Goal: Find specific page/section: Find specific page/section

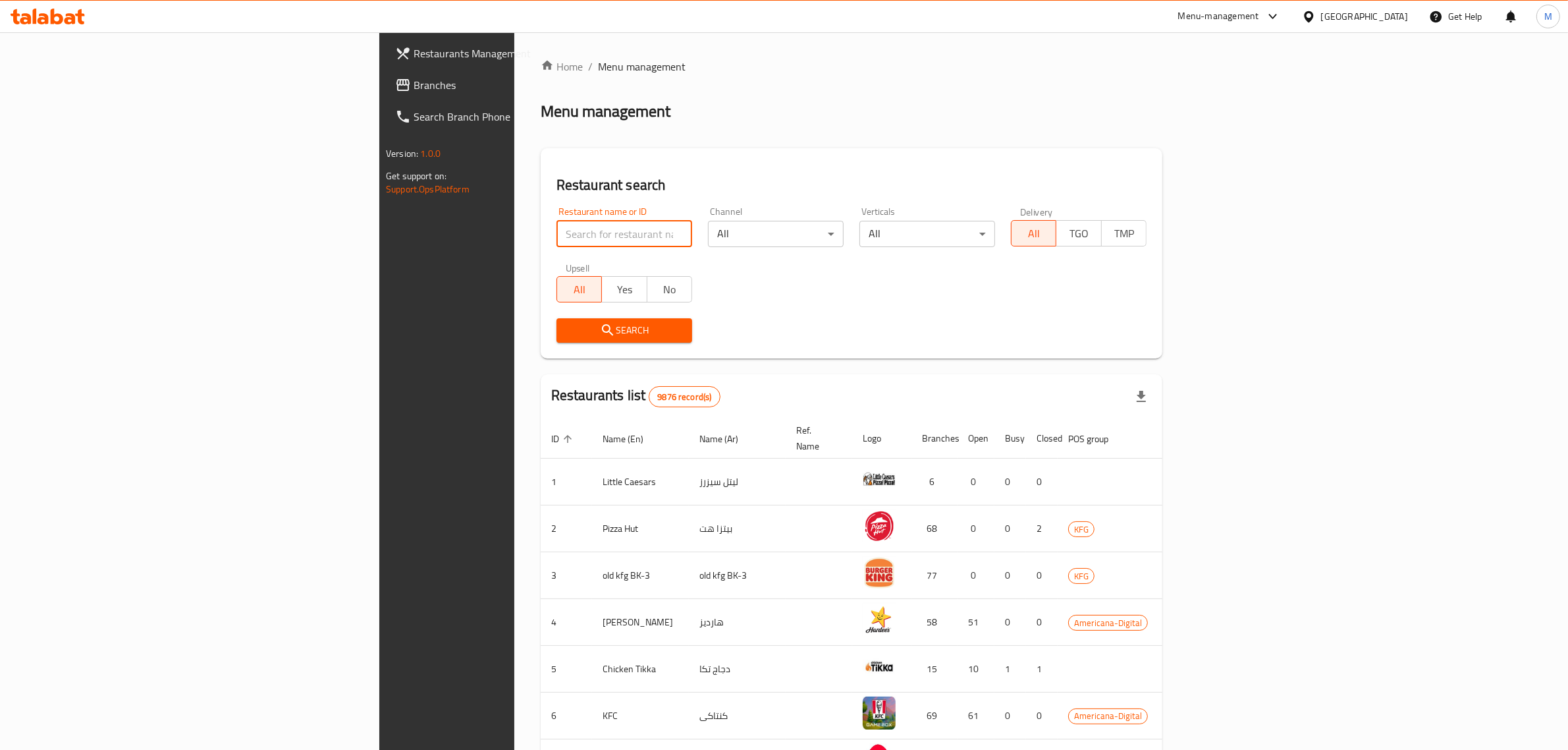
click at [557, 228] on input "search" at bounding box center [625, 234] width 136 height 27
type input "test"
click button "Search" at bounding box center [625, 330] width 136 height 24
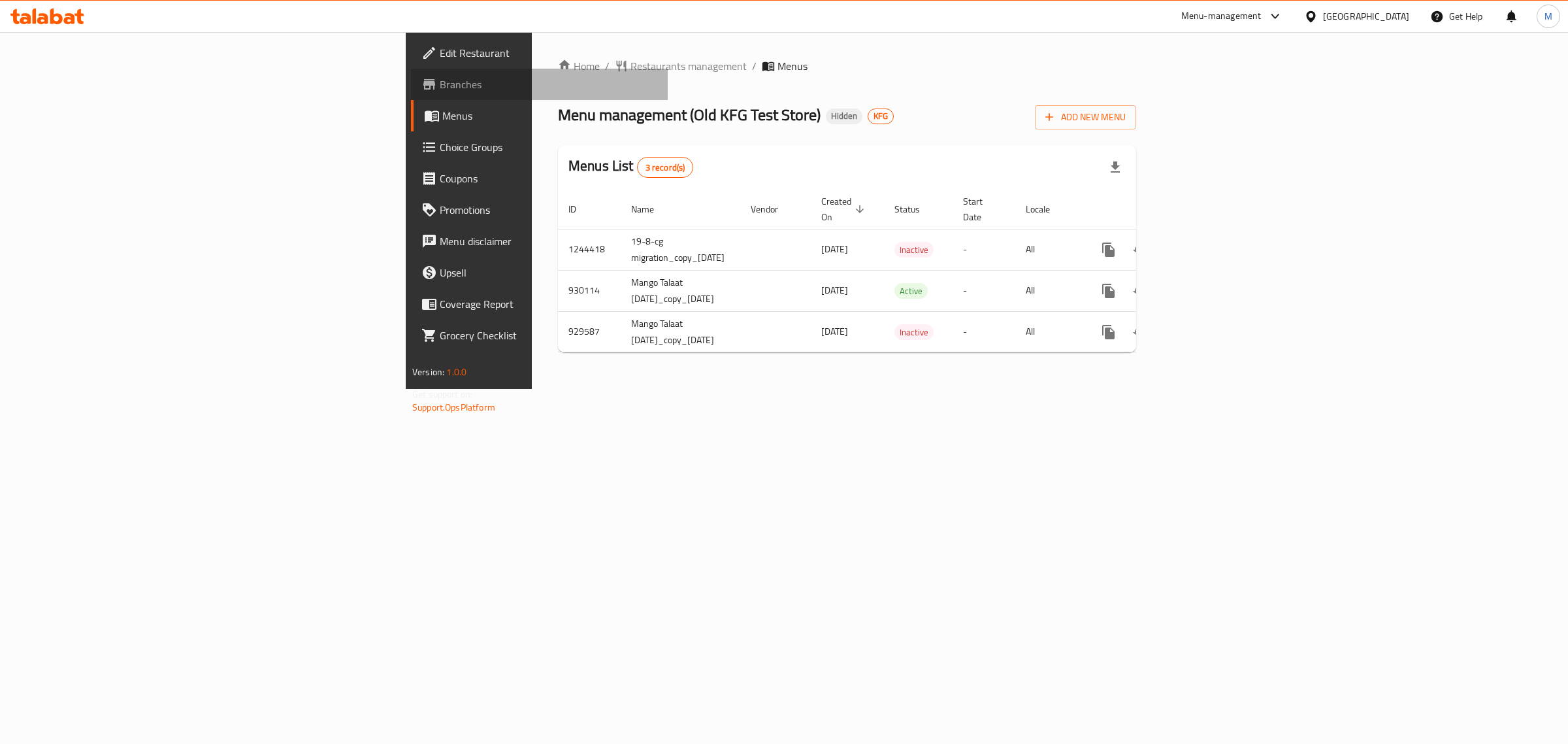
click at [440, 86] on span "Branches" at bounding box center [548, 84] width 218 height 16
